Goal: Transaction & Acquisition: Purchase product/service

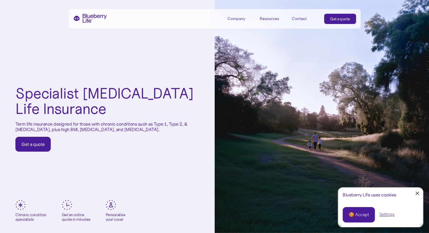
click at [39, 142] on div "Get a quote" at bounding box center [32, 144] width 23 height 6
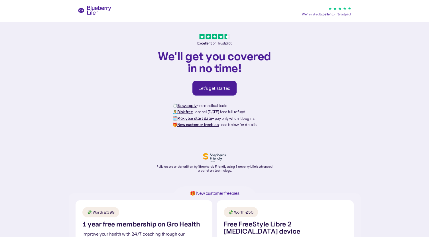
click at [213, 92] on link "Let's get started" at bounding box center [214, 88] width 44 height 15
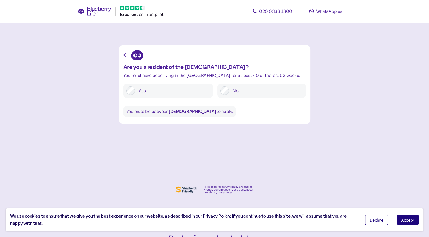
click at [411, 221] on span "Accept" at bounding box center [407, 220] width 13 height 4
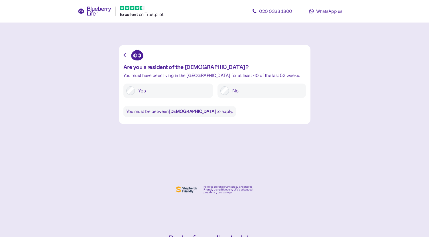
click at [157, 89] on label "Yes" at bounding box center [172, 90] width 75 height 9
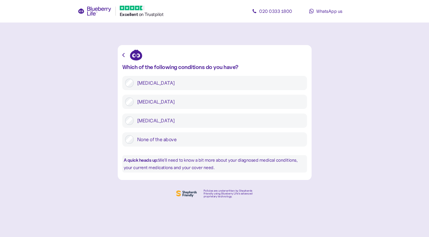
click at [150, 82] on label "Type 1 diabetes" at bounding box center [219, 83] width 170 height 9
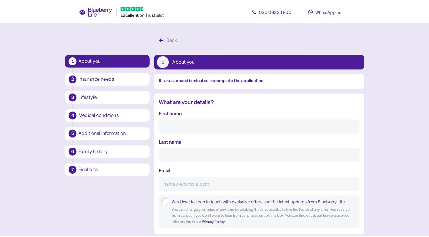
scroll to position [11, 0]
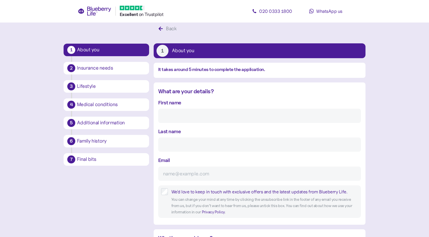
click at [197, 115] on input "First name" at bounding box center [259, 116] width 203 height 14
type input "Baxter"
type input "Gallifent"
type input "baxter.fiindit@gmail.com"
type input "**********"
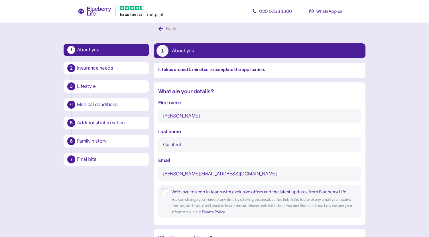
type input "*******"
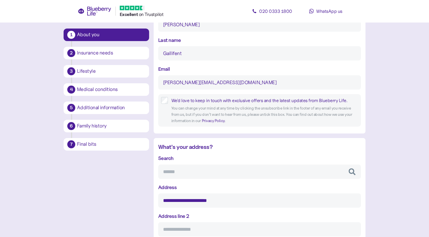
scroll to position [105, 0]
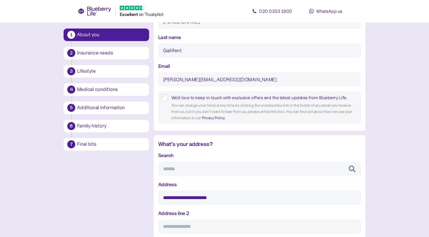
click at [213, 174] on input "Search" at bounding box center [259, 169] width 203 height 14
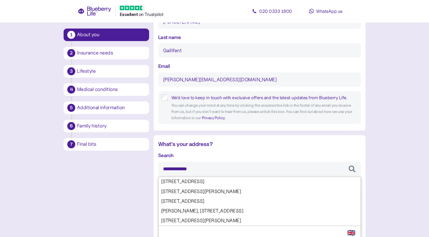
type input "**********"
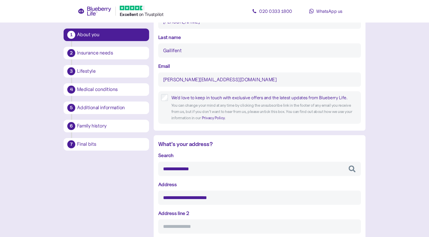
type input "*******"
type input "**********"
click at [220, 195] on div "**********" at bounding box center [259, 235] width 203 height 169
type input "**********"
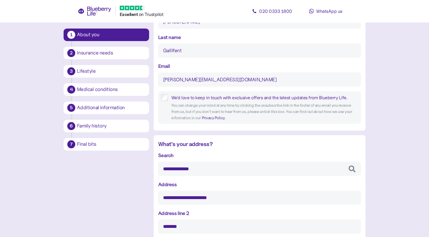
click at [195, 194] on input "**********" at bounding box center [259, 197] width 203 height 14
click at [290, 179] on div "**********" at bounding box center [259, 235] width 203 height 169
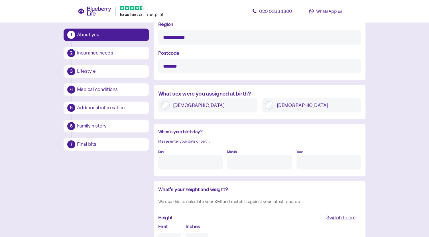
scroll to position [352, 0]
click at [291, 110] on div "Male" at bounding box center [311, 105] width 99 height 14
click at [284, 107] on label "Male" at bounding box center [315, 105] width 85 height 9
click at [184, 163] on input "Day" at bounding box center [190, 162] width 64 height 14
type input "6"
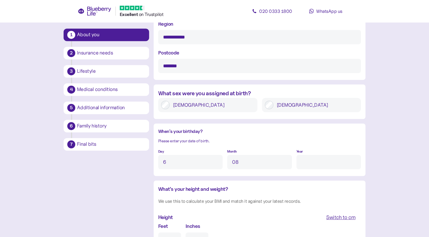
type input "8"
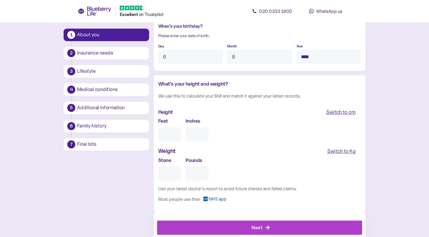
scroll to position [472, 0]
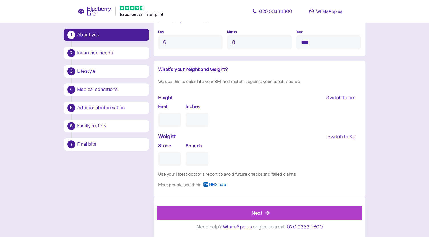
type input "****"
click at [174, 115] on input "Feet" at bounding box center [169, 120] width 23 height 14
type input "5"
type input "0"
type input "5"
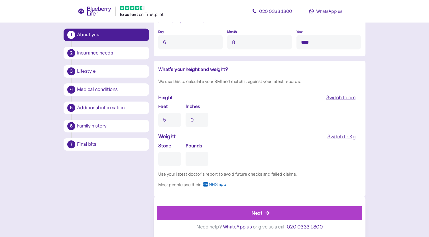
click at [198, 118] on input "0" at bounding box center [196, 120] width 23 height 14
type input "10"
click at [173, 157] on input "Stone" at bounding box center [169, 159] width 23 height 14
type input "1"
type input "0"
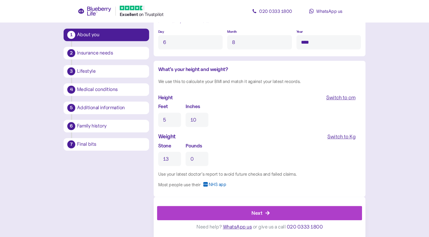
type input "13"
click at [197, 157] on input "0" at bounding box center [196, 159] width 23 height 14
type input "9"
type input "8"
click at [236, 215] on div "Next" at bounding box center [261, 213] width 192 height 14
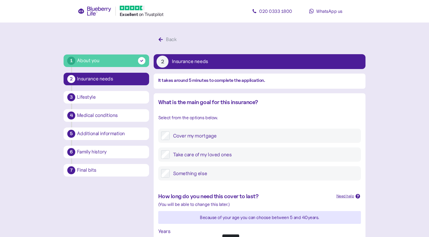
drag, startPoint x: 179, startPoint y: 134, endPoint x: 172, endPoint y: 138, distance: 7.8
click at [172, 138] on label "Cover my mortgage" at bounding box center [264, 135] width 188 height 9
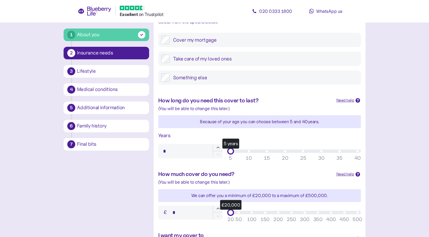
scroll to position [97, 0]
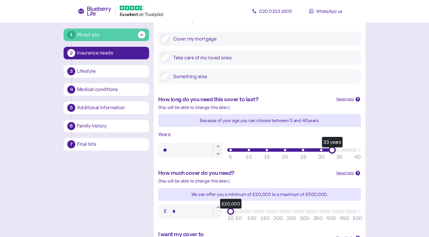
type input "**"
drag, startPoint x: 231, startPoint y: 148, endPoint x: 394, endPoint y: 127, distance: 163.8
click at [394, 127] on main "1 About you 2 Insurance needs 3 Lifestyle 4 Medical conditions 5 Additional inf…" at bounding box center [214, 140] width 429 height 475
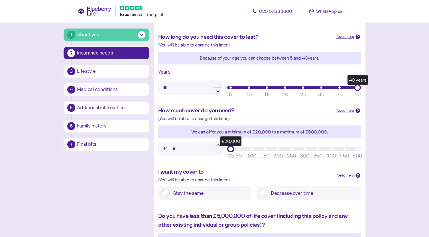
scroll to position [160, 0]
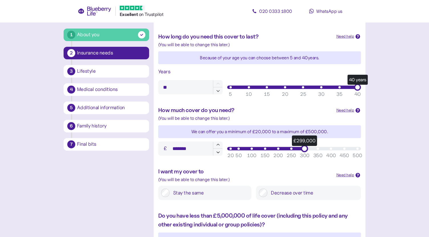
drag, startPoint x: 232, startPoint y: 146, endPoint x: 305, endPoint y: 143, distance: 73.6
click at [305, 143] on div "£299,000 50 100 150 200 250 300 350 400 450 500 20" at bounding box center [294, 148] width 138 height 11
type input "*******"
drag, startPoint x: 305, startPoint y: 147, endPoint x: 372, endPoint y: 121, distance: 71.6
click at [372, 121] on main "1 About you 2 Insurance needs 3 Lifestyle 4 Medical conditions 5 Additional inf…" at bounding box center [214, 77] width 429 height 475
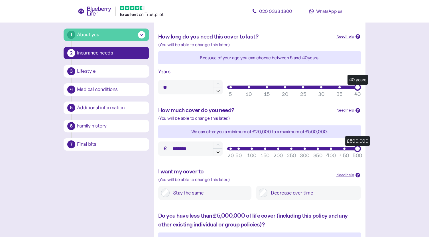
scroll to position [238, 0]
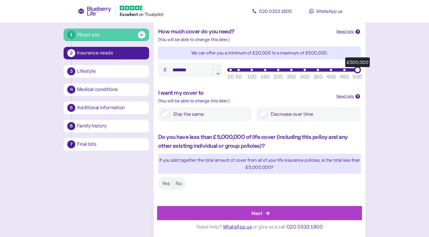
click at [201, 113] on label "Stay the same" at bounding box center [209, 114] width 79 height 9
click at [166, 184] on label "Yes" at bounding box center [165, 183] width 13 height 11
click at [246, 211] on div "Next" at bounding box center [261, 213] width 192 height 14
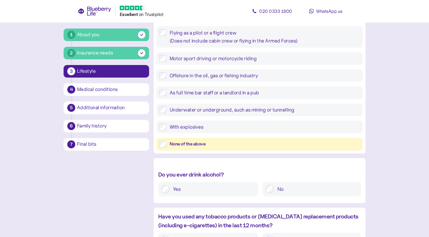
scroll to position [140, 0]
click at [194, 142] on div "None of the above" at bounding box center [265, 143] width 190 height 7
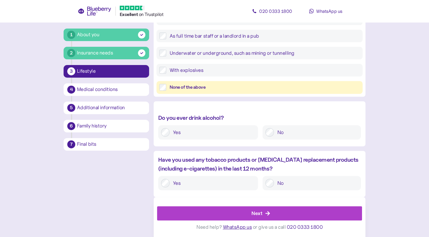
click at [199, 134] on label "Yes" at bounding box center [212, 132] width 85 height 9
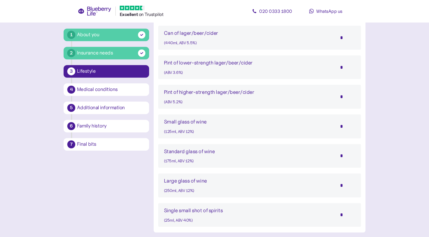
scroll to position [398, 0]
click at [343, 182] on input "*" at bounding box center [345, 184] width 20 height 14
type input "*"
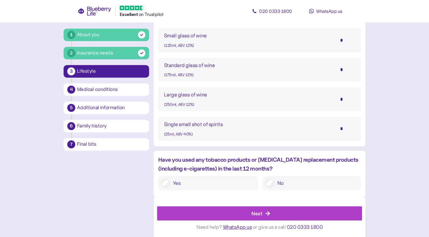
type input "*"
click at [197, 187] on div "Yes" at bounding box center [208, 183] width 100 height 14
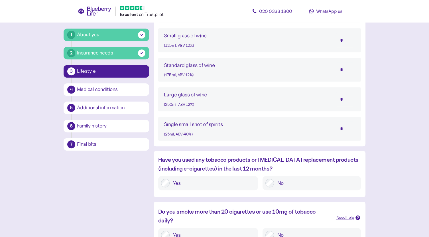
scroll to position [535, 0]
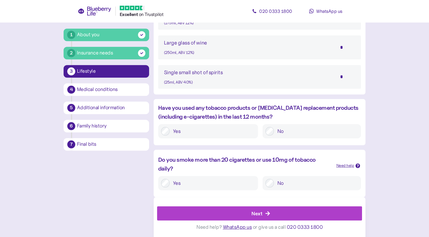
click at [295, 187] on label "No" at bounding box center [316, 183] width 84 height 9
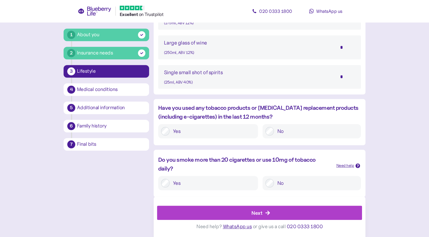
click at [245, 215] on div "Next" at bounding box center [261, 213] width 192 height 14
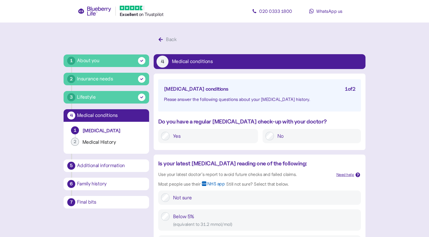
click at [201, 134] on label "Yes" at bounding box center [212, 136] width 85 height 9
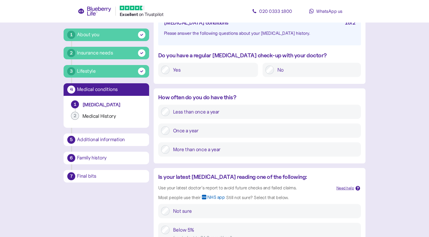
scroll to position [67, 0]
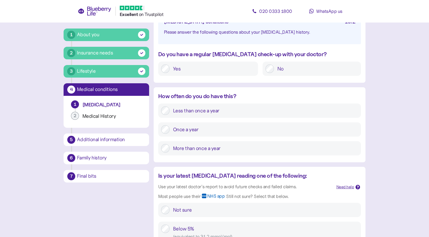
click at [212, 146] on label "More than once a year" at bounding box center [264, 148] width 188 height 9
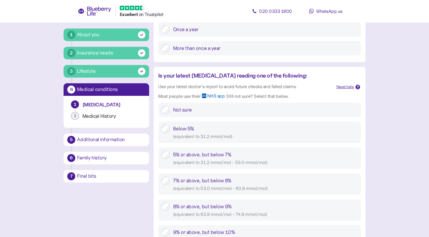
scroll to position [167, 0]
click at [256, 187] on div "( equivalent to 53.0 mmol/mol - 63.9 mmol/mol )" at bounding box center [265, 188] width 185 height 7
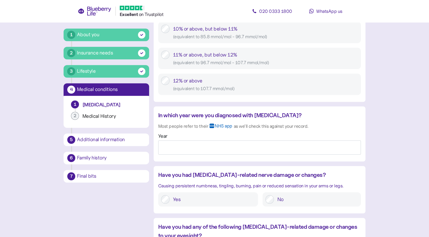
scroll to position [397, 0]
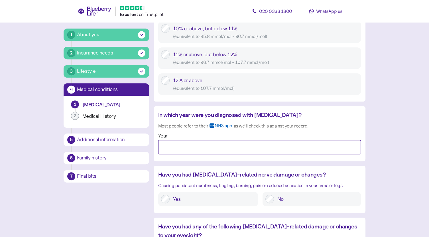
click at [248, 148] on input "Year" at bounding box center [259, 147] width 203 height 14
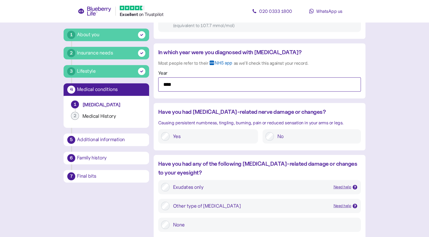
scroll to position [493, 0]
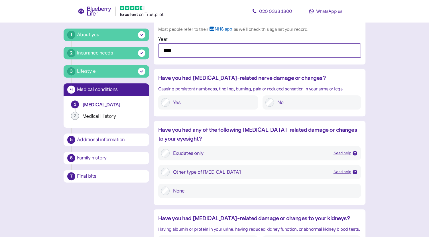
type input "****"
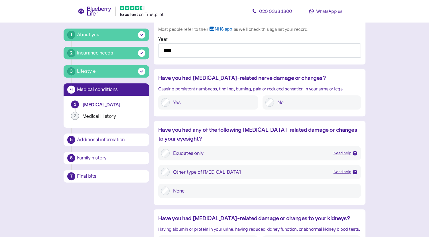
click at [296, 102] on label "No" at bounding box center [316, 102] width 84 height 9
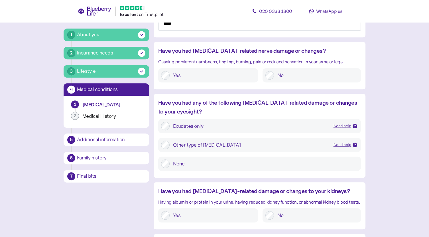
scroll to position [521, 0]
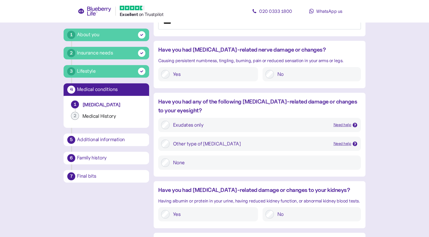
click at [209, 162] on label "None" at bounding box center [264, 162] width 188 height 9
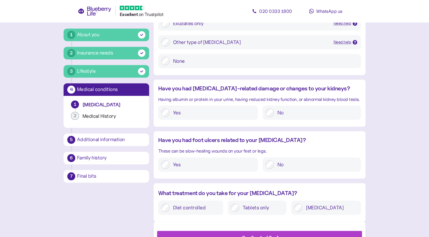
scroll to position [623, 0]
click at [284, 108] on label "No" at bounding box center [316, 112] width 84 height 9
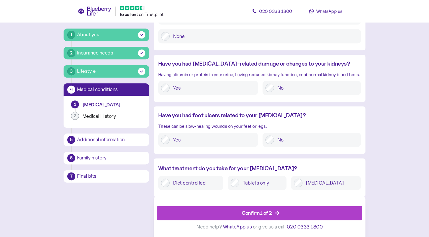
click at [291, 135] on label "No" at bounding box center [316, 139] width 84 height 9
click at [335, 183] on label "Insulin" at bounding box center [330, 182] width 56 height 9
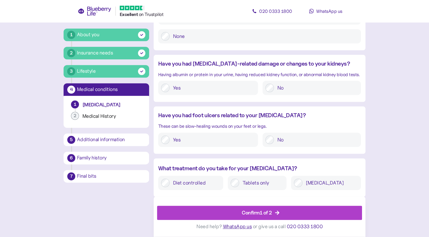
click at [263, 209] on div "Confirm 1 of 2" at bounding box center [257, 213] width 30 height 8
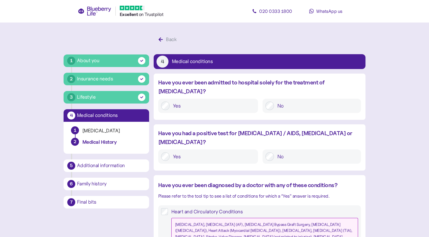
click at [282, 101] on label "No" at bounding box center [316, 105] width 84 height 9
click at [281, 152] on label "No" at bounding box center [316, 156] width 84 height 9
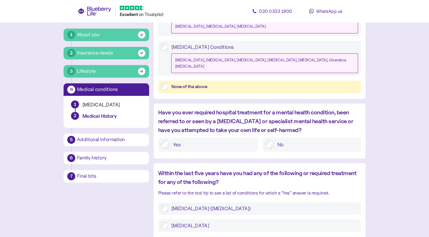
scroll to position [303, 0]
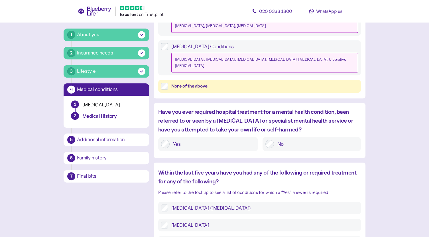
click at [300, 140] on label "No" at bounding box center [316, 144] width 84 height 9
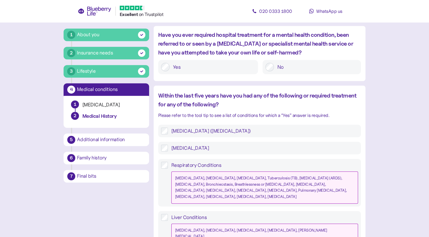
scroll to position [386, 0]
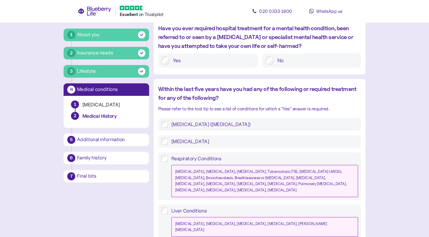
click at [199, 138] on label "High Cholesterol" at bounding box center [263, 141] width 190 height 7
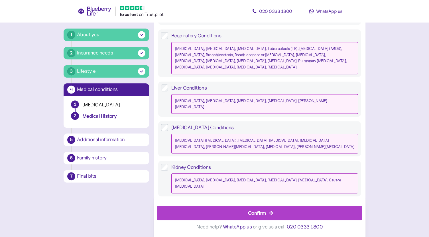
scroll to position [535, 0]
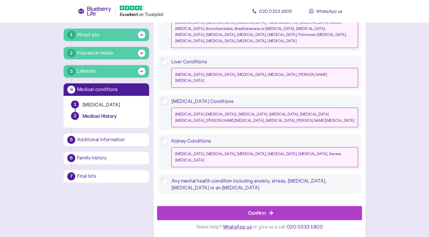
click at [256, 216] on div "Confirm" at bounding box center [257, 213] width 18 height 8
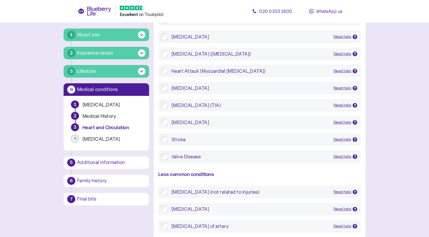
scroll to position [177, 0]
drag, startPoint x: 179, startPoint y: 137, endPoint x: 168, endPoint y: 136, distance: 11.5
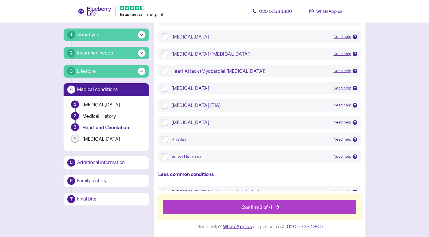
click at [216, 206] on div "Confirm 3 of 4" at bounding box center [260, 207] width 181 height 14
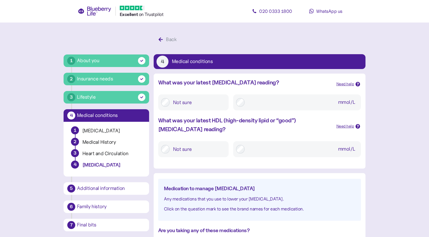
click at [195, 101] on label "Not sure" at bounding box center [198, 102] width 56 height 10
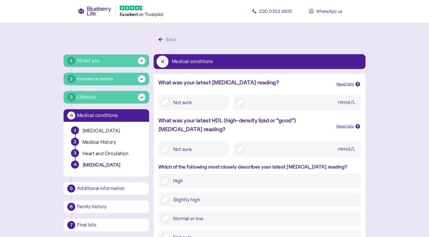
click at [201, 154] on label "Not sure" at bounding box center [198, 149] width 56 height 10
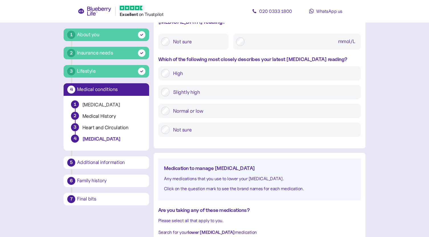
scroll to position [108, 0]
click at [214, 90] on label "Slightly high" at bounding box center [264, 91] width 188 height 9
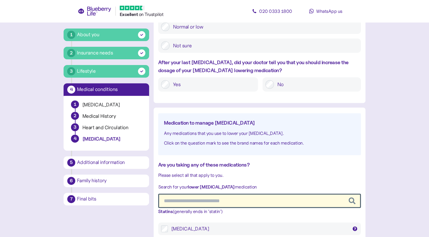
scroll to position [192, 0]
click at [280, 83] on label "No" at bounding box center [316, 84] width 84 height 9
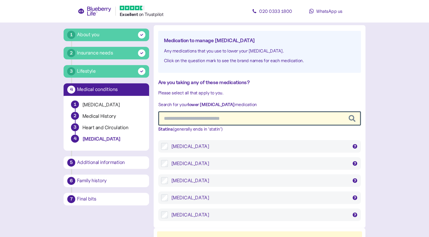
scroll to position [274, 0]
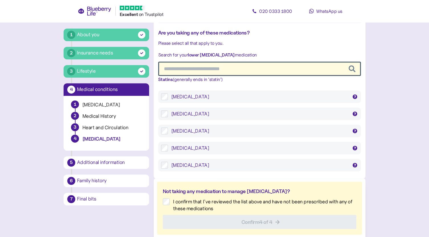
click at [190, 98] on div "Atorvastatin" at bounding box center [259, 96] width 177 height 7
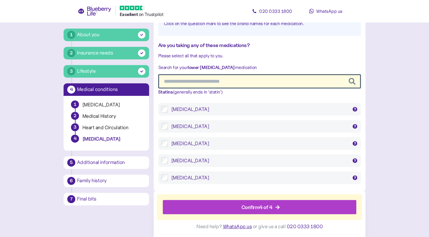
scroll to position [310, 0]
click at [219, 208] on div "Confirm 4 of 4" at bounding box center [260, 207] width 181 height 14
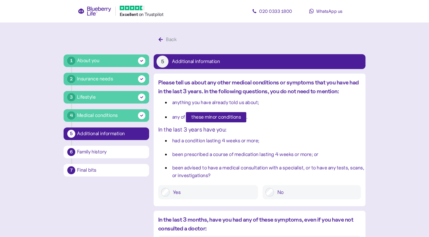
click at [283, 195] on label "No" at bounding box center [316, 192] width 84 height 9
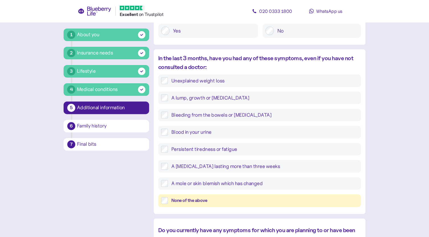
scroll to position [232, 0]
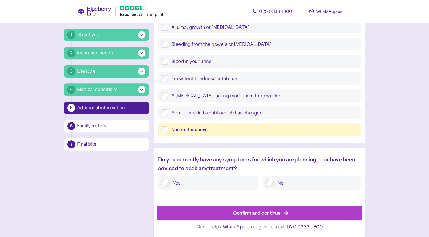
click at [194, 133] on div "None of the above" at bounding box center [264, 129] width 187 height 7
click at [295, 179] on label "No" at bounding box center [316, 182] width 84 height 9
click at [253, 208] on span "Confirm and continue" at bounding box center [256, 213] width 47 height 14
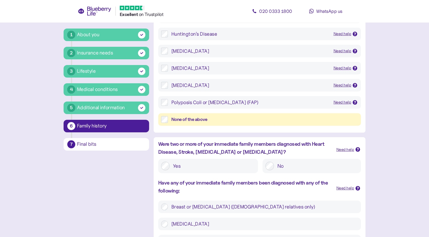
scroll to position [104, 0]
click at [285, 166] on label "No" at bounding box center [316, 165] width 84 height 9
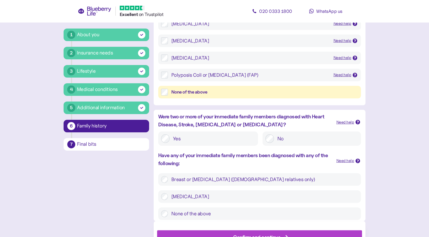
scroll to position [138, 0]
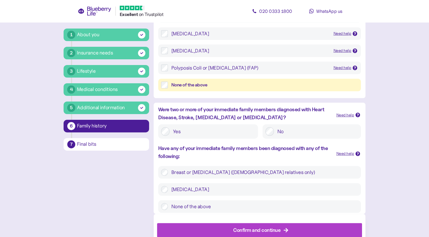
click at [189, 207] on label "None of the above" at bounding box center [263, 206] width 190 height 7
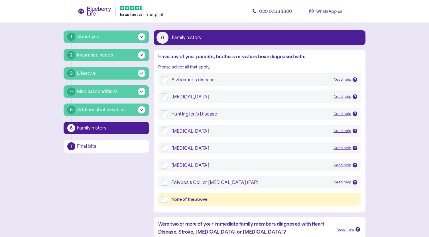
scroll to position [55, 0]
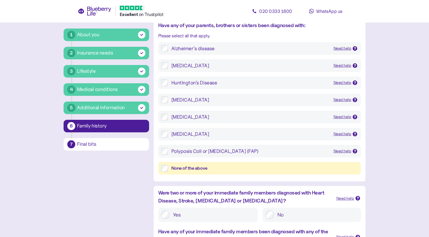
click at [187, 171] on div "None of the above" at bounding box center [264, 168] width 187 height 7
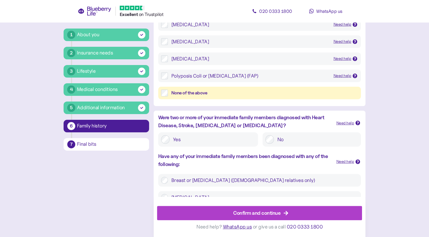
scroll to position [155, 0]
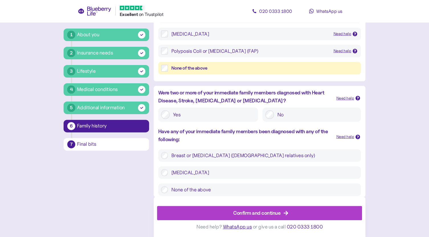
click at [250, 210] on div "Confirm and continue" at bounding box center [256, 213] width 47 height 8
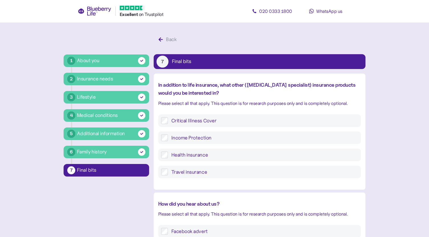
click at [229, 158] on label "Health insurance" at bounding box center [263, 154] width 190 height 7
click at [210, 140] on label "Income Protection" at bounding box center [263, 137] width 190 height 7
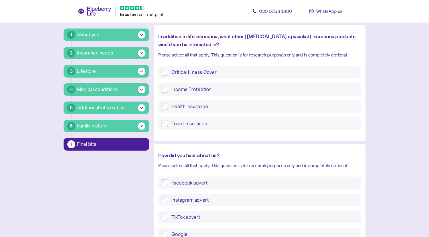
scroll to position [146, 0]
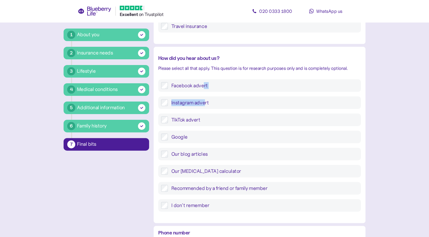
drag, startPoint x: 203, startPoint y: 104, endPoint x: 202, endPoint y: 84, distance: 19.7
click at [202, 84] on div "Facebook advert Instagram advert TikTok advert Google Our blog articles Our HbA…" at bounding box center [259, 145] width 203 height 132
click at [202, 84] on label "Facebook advert" at bounding box center [263, 85] width 190 height 7
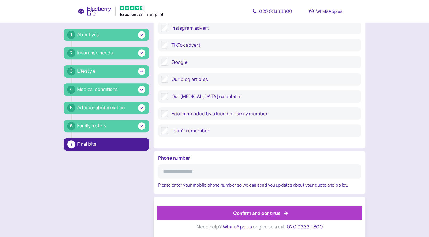
click at [198, 174] on input "Phone number" at bounding box center [259, 171] width 203 height 14
drag, startPoint x: 209, startPoint y: 176, endPoint x: 161, endPoint y: 157, distance: 52.1
click at [161, 157] on div "Phone number" at bounding box center [259, 166] width 203 height 24
type input "**********"
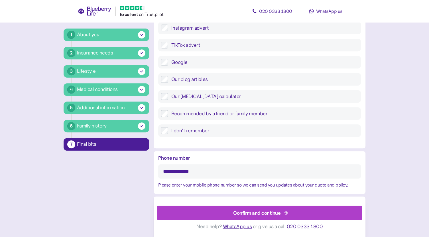
click at [248, 211] on div "Confirm and continue" at bounding box center [256, 213] width 47 height 8
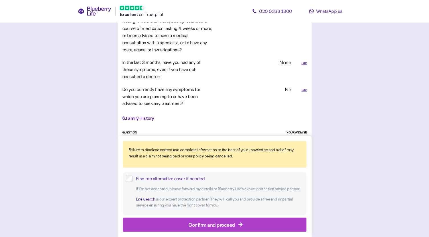
scroll to position [1453, 0]
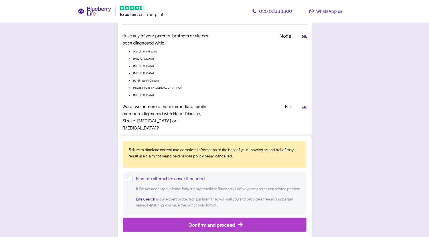
click at [163, 180] on div "Find me alternative cover if needed" at bounding box center [220, 178] width 168 height 7
click at [195, 227] on div "Confirm and proceed" at bounding box center [211, 225] width 47 height 8
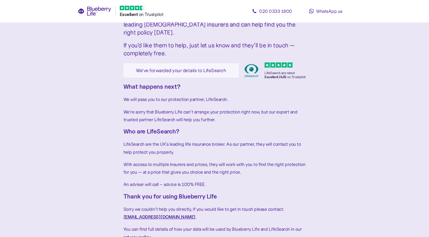
scroll to position [60, 0]
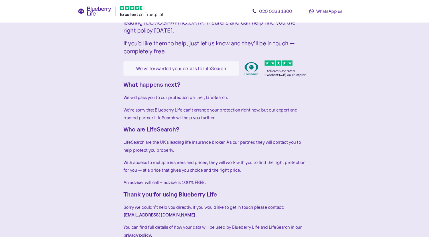
drag, startPoint x: 216, startPoint y: 111, endPoint x: 214, endPoint y: 108, distance: 3.7
drag, startPoint x: 214, startPoint y: 108, endPoint x: 165, endPoint y: 132, distance: 55.0
click at [165, 139] on span "LifeSearch are the UK’s leading life insurance broker. As our partner, they wil…" at bounding box center [212, 145] width 178 height 13
